Goal: Navigation & Orientation: Find specific page/section

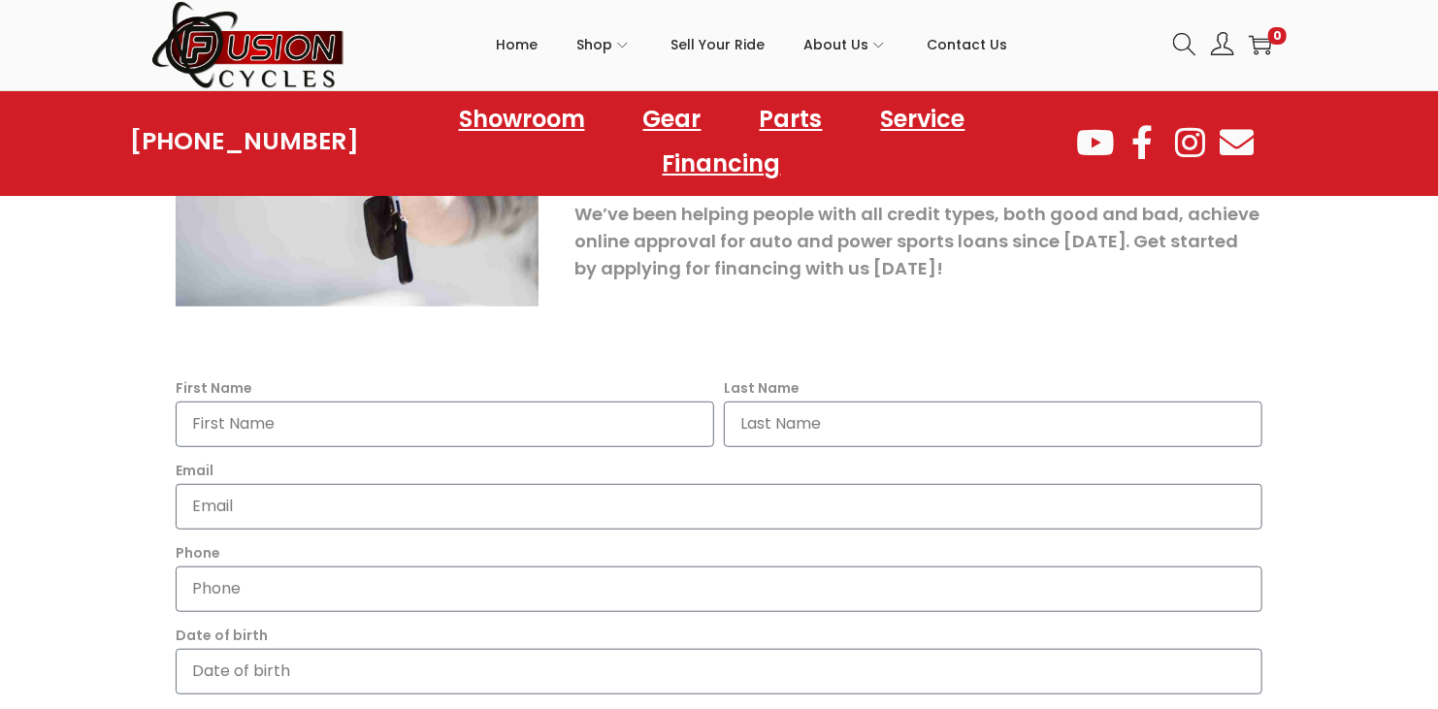
scroll to position [440, 0]
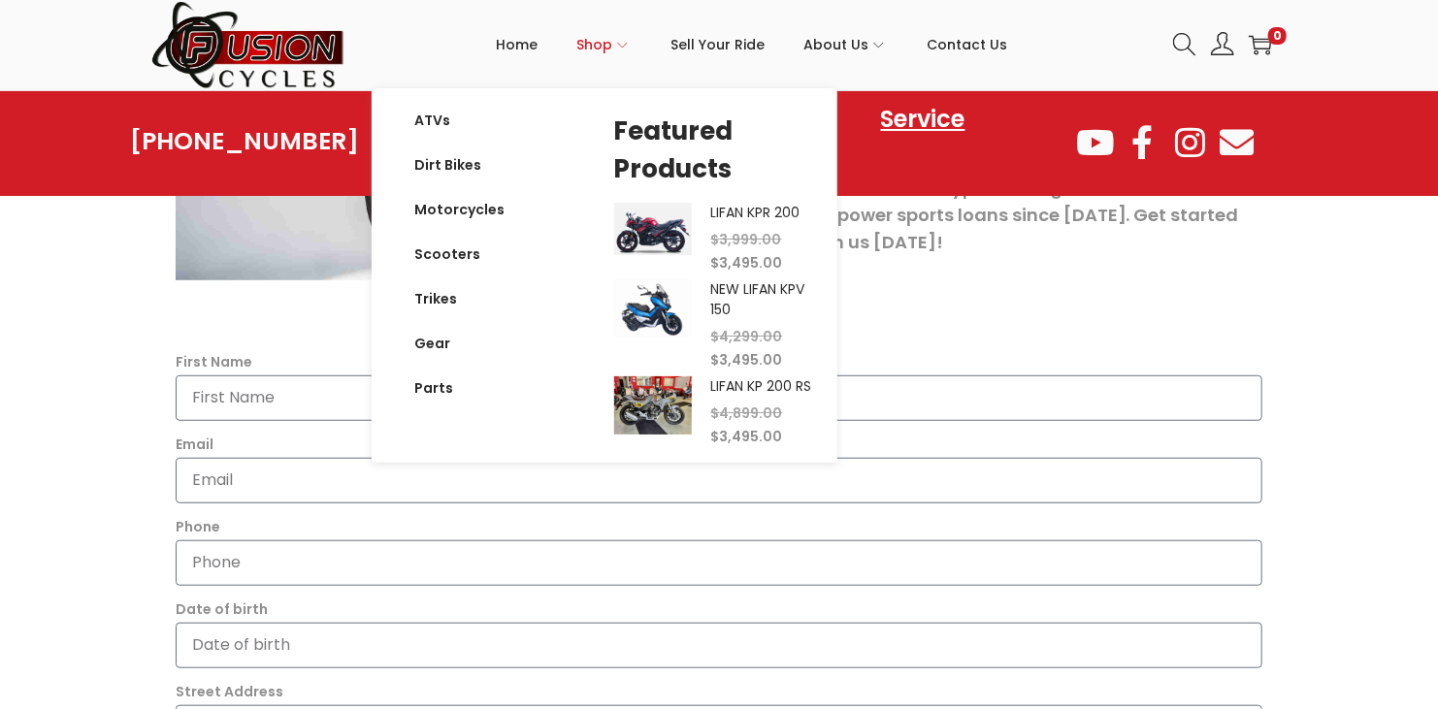
click at [613, 39] on span "Shop" at bounding box center [595, 44] width 36 height 49
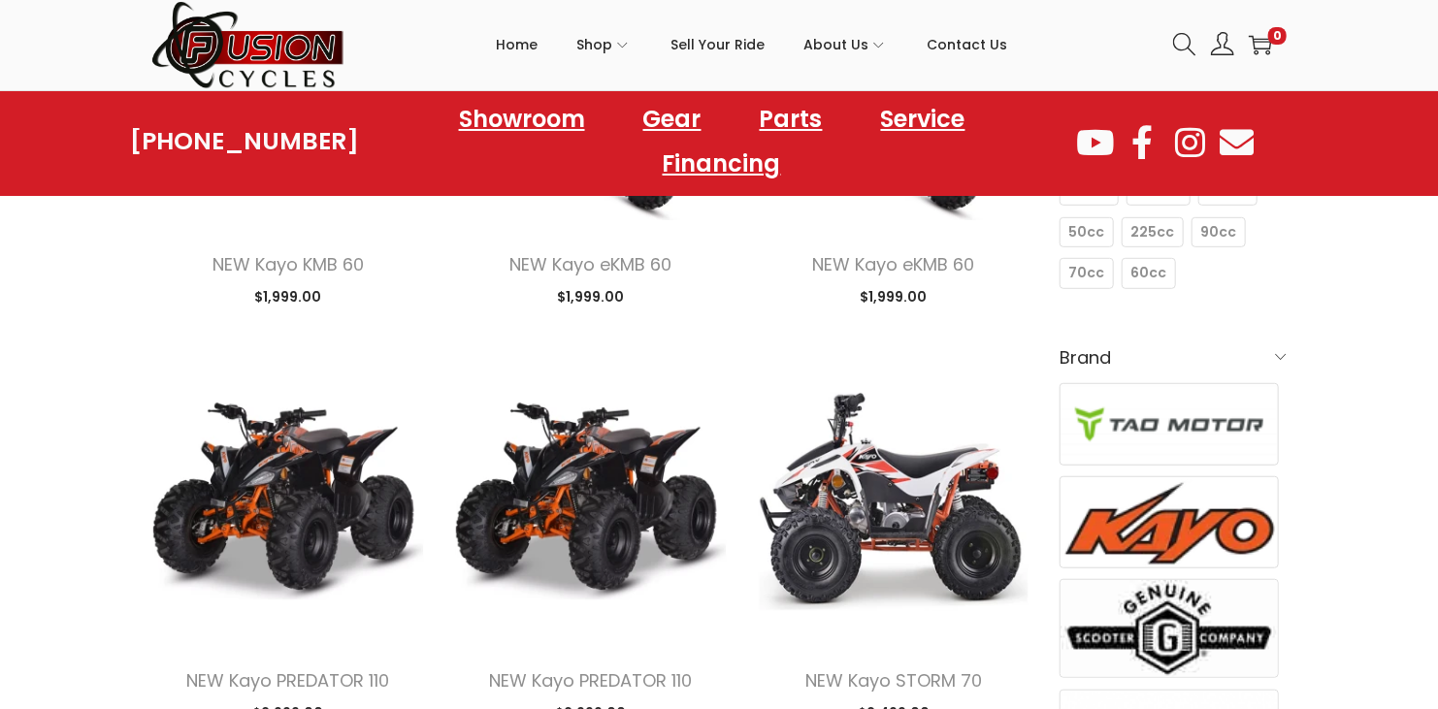
scroll to position [530, 0]
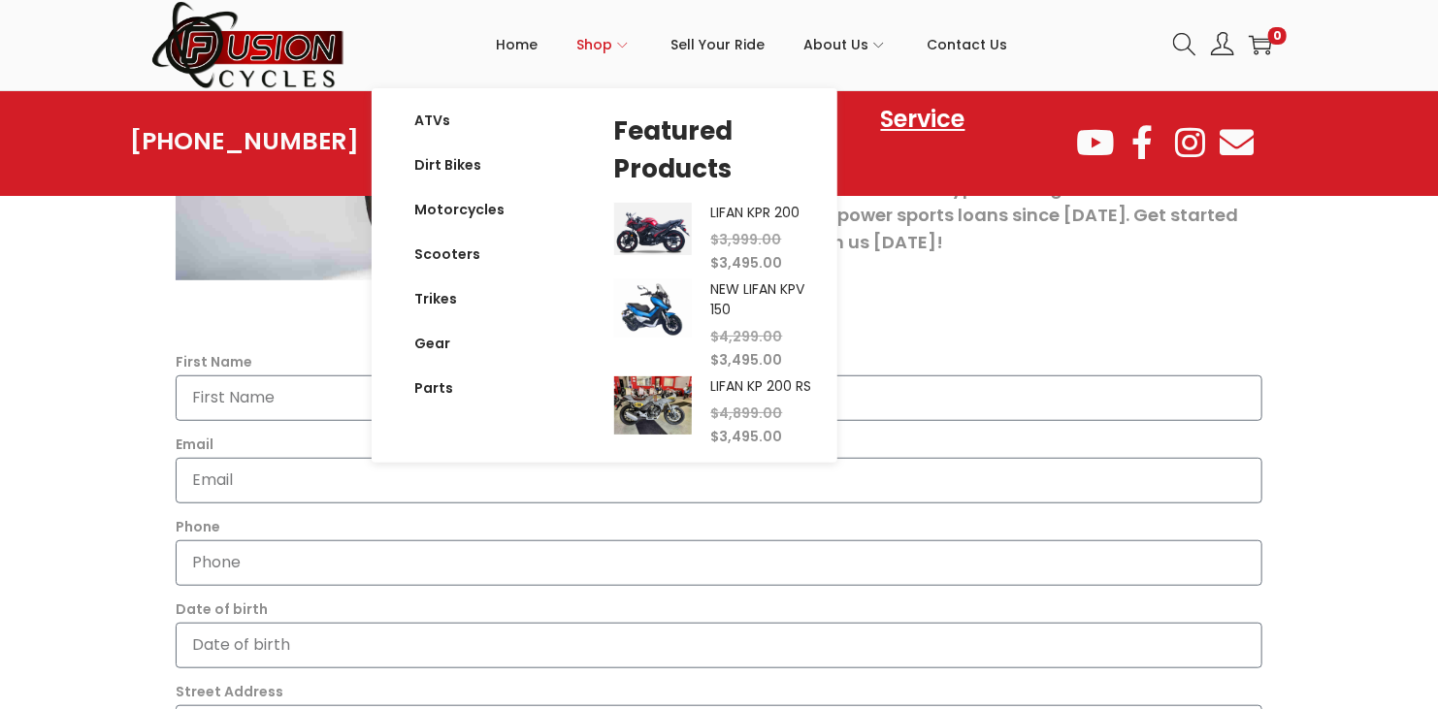
click at [613, 50] on span "Shop" at bounding box center [595, 44] width 36 height 49
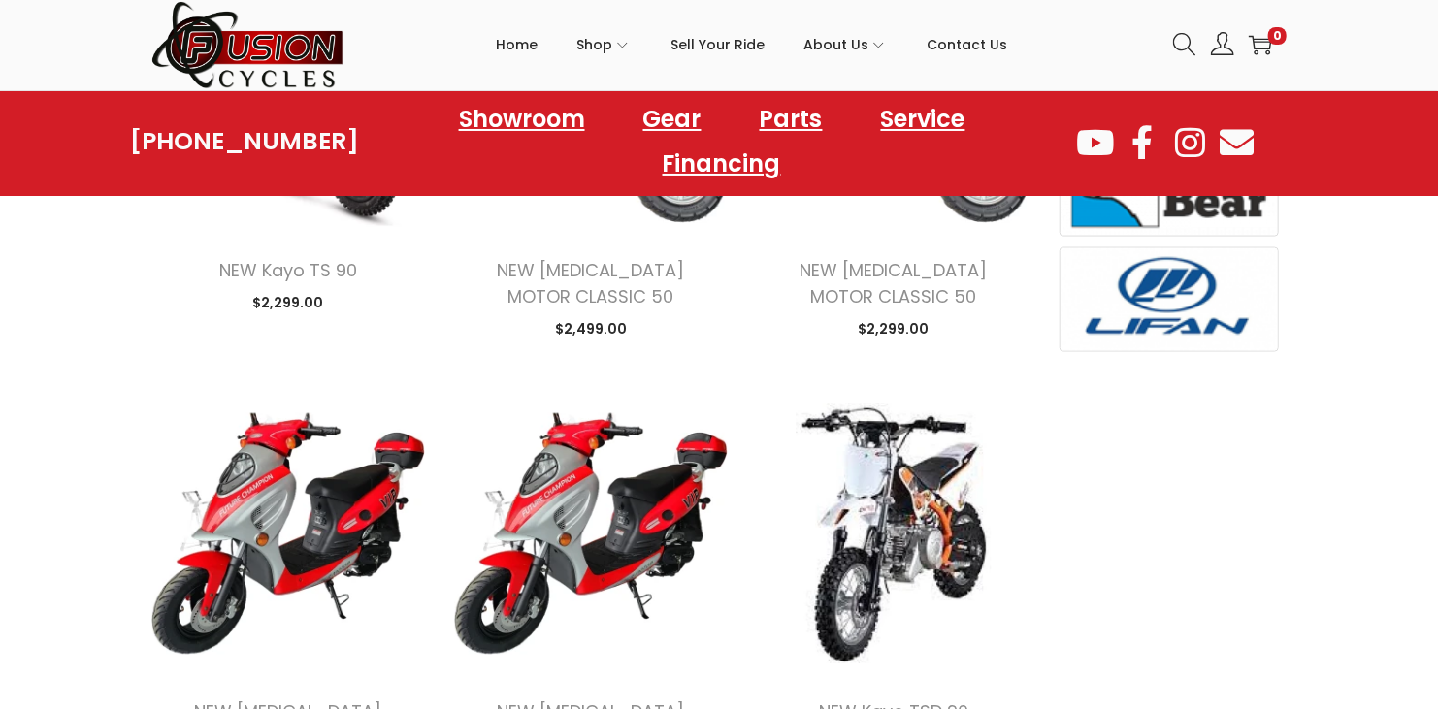
scroll to position [1280, 0]
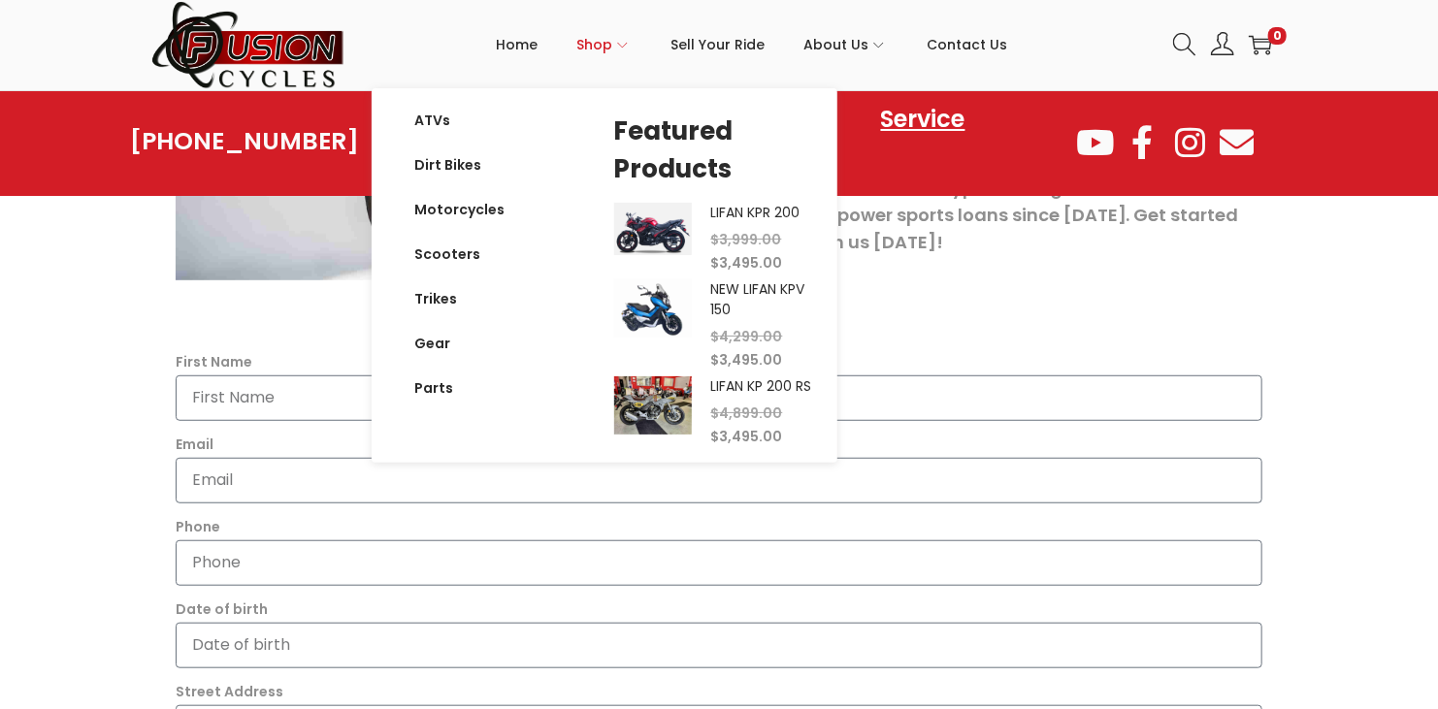
click at [610, 46] on span "Shop" at bounding box center [595, 44] width 36 height 49
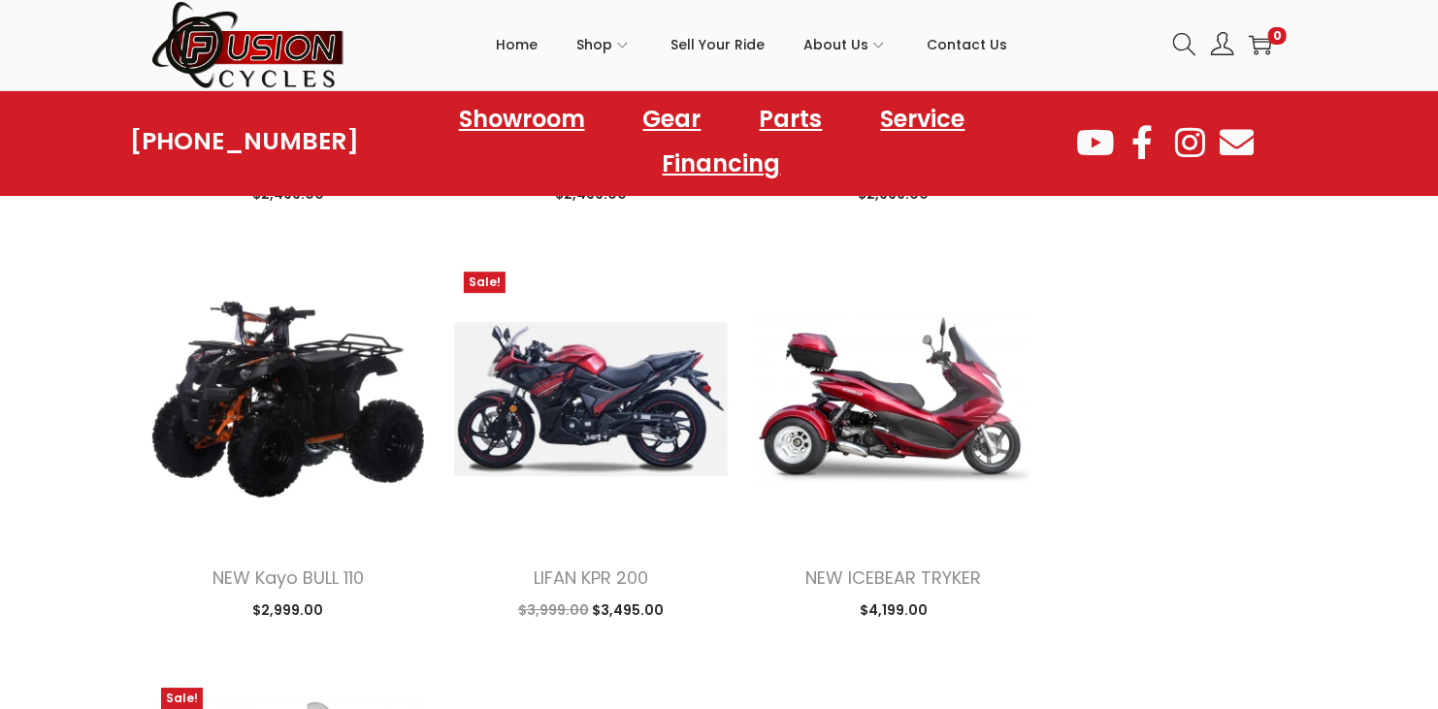
scroll to position [2702, 0]
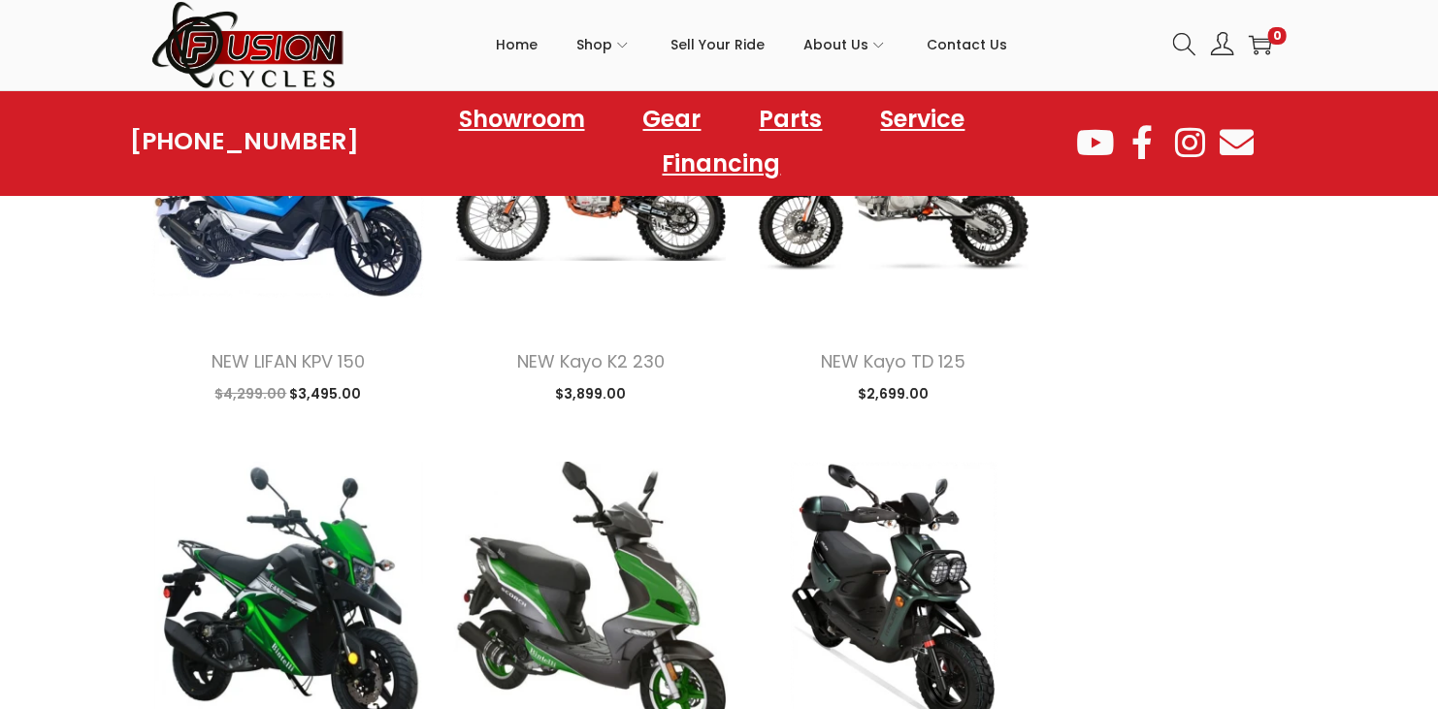
scroll to position [4559, 0]
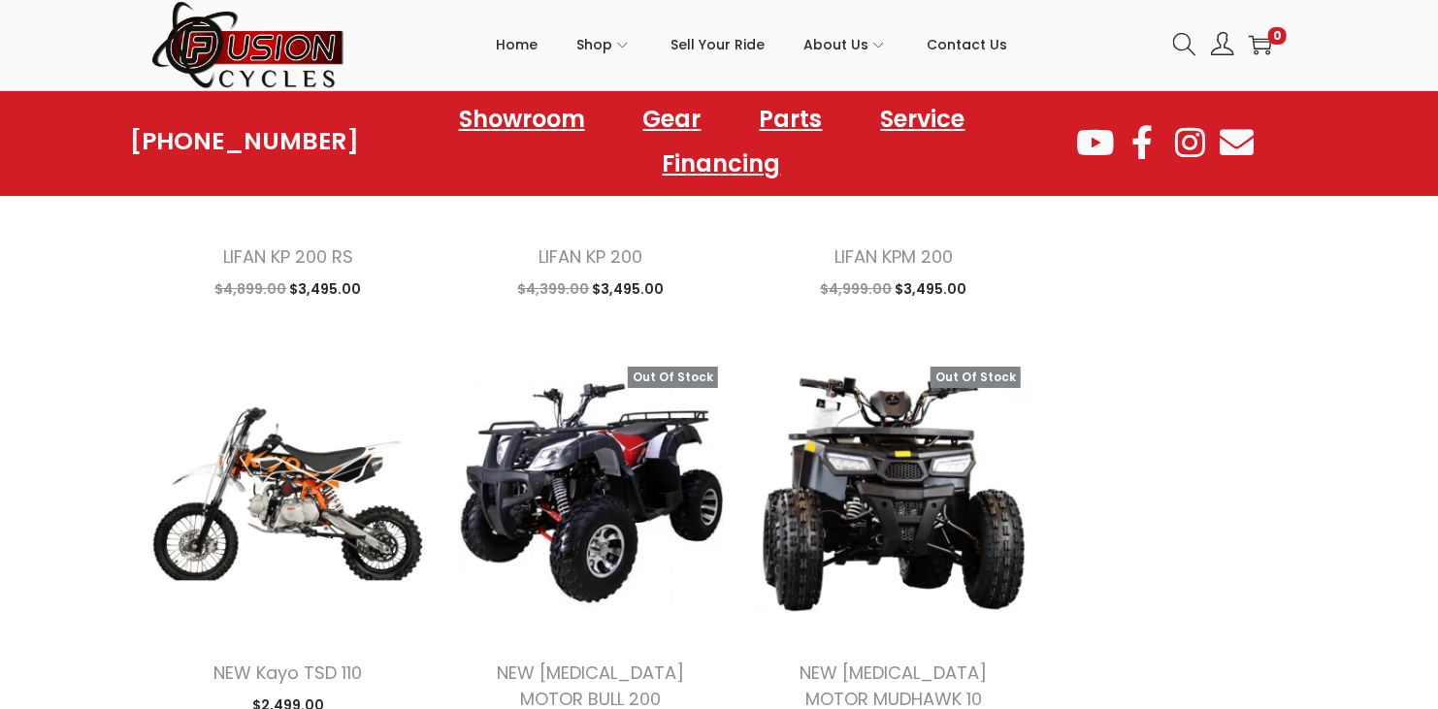
scroll to position [7895, 0]
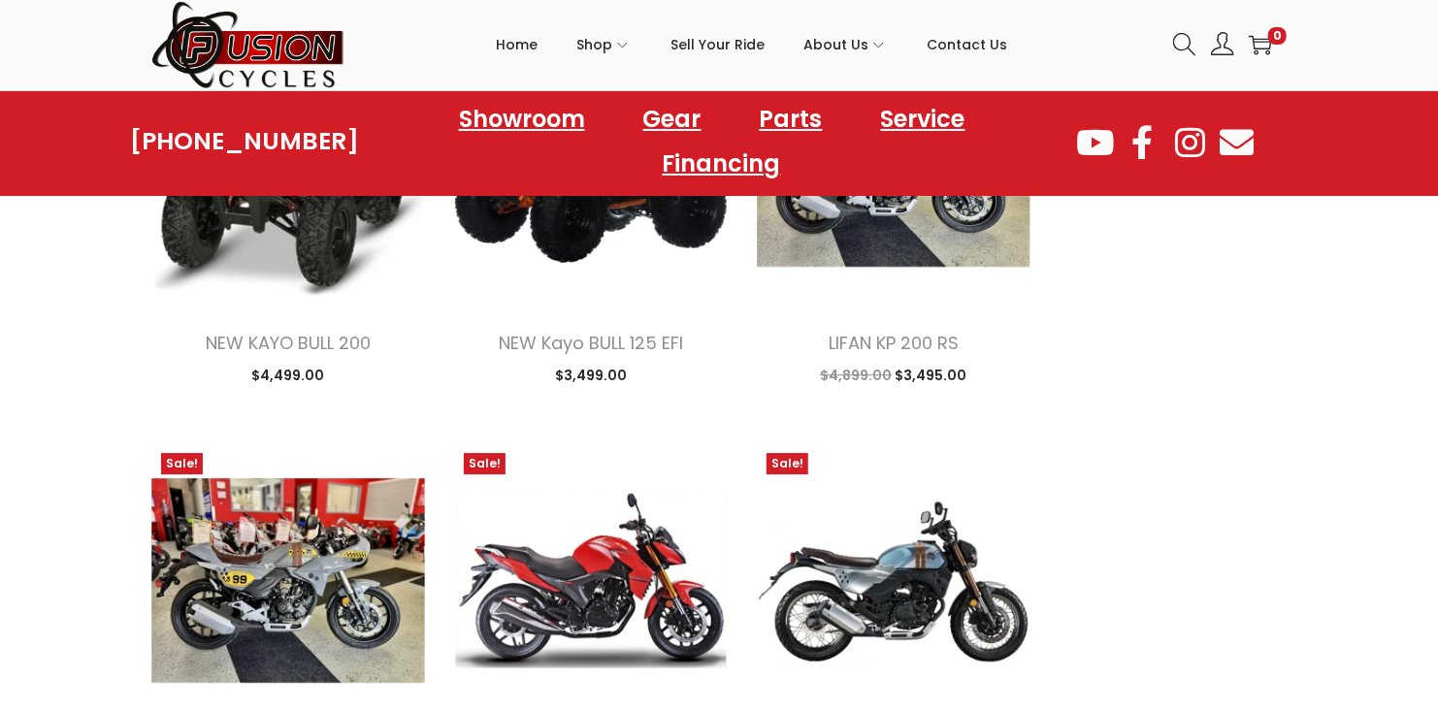
scroll to position [6398, 0]
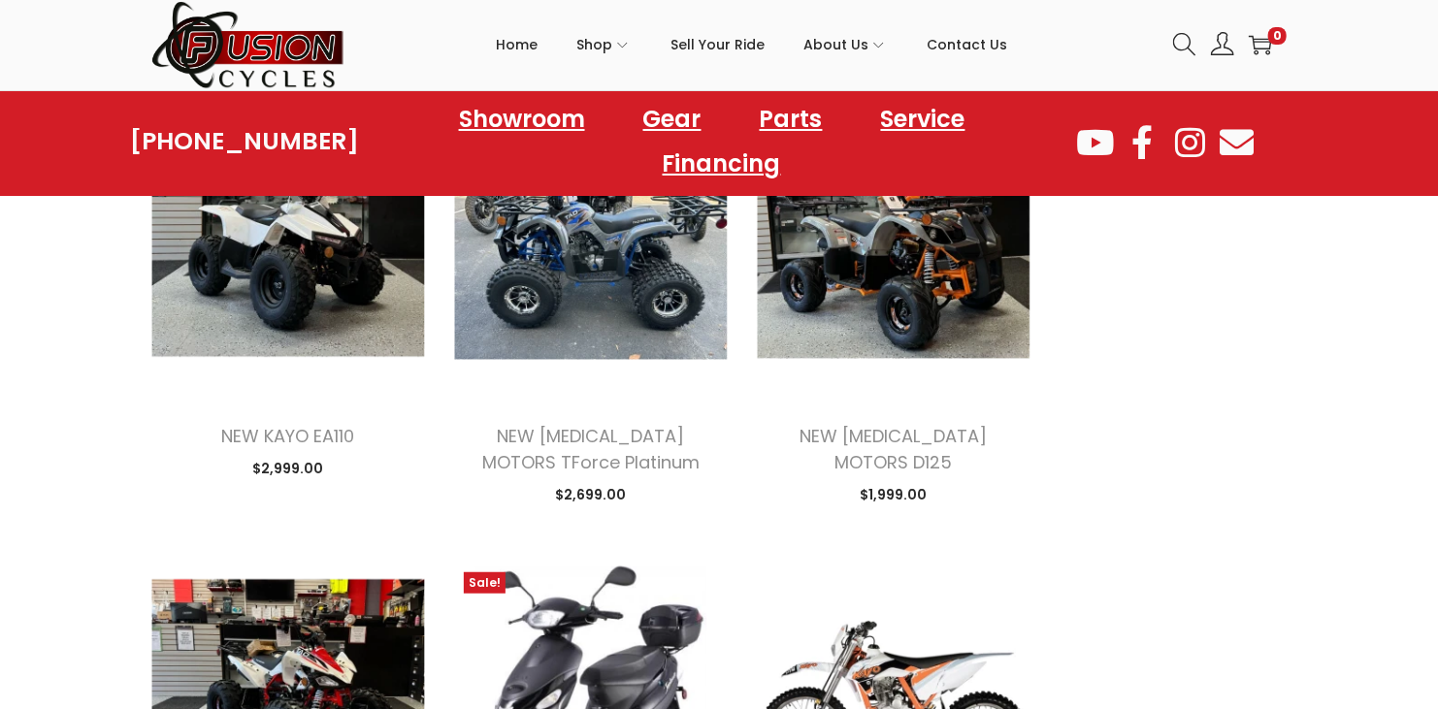
scroll to position [7856, 0]
